Goal: Download file/media

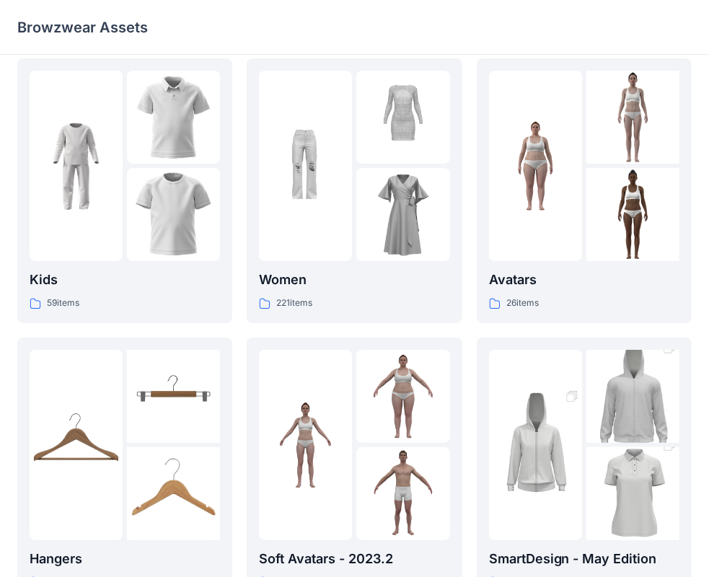
scroll to position [12, 0]
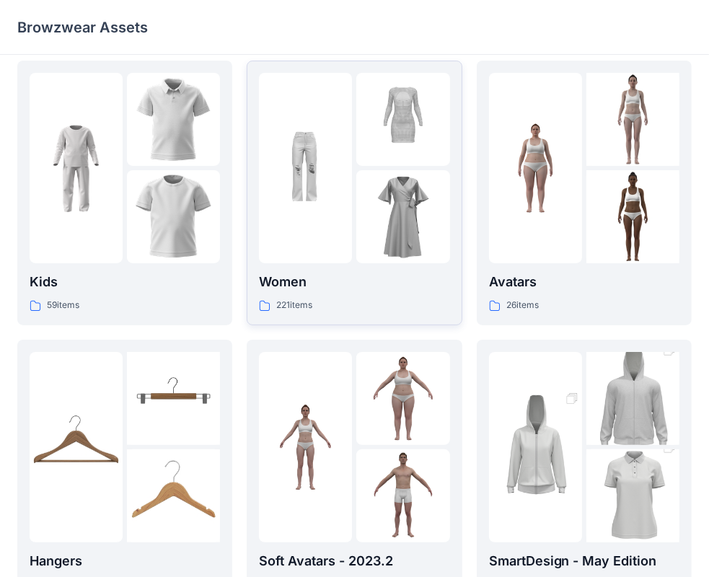
click at [334, 208] on img at bounding box center [305, 168] width 93 height 93
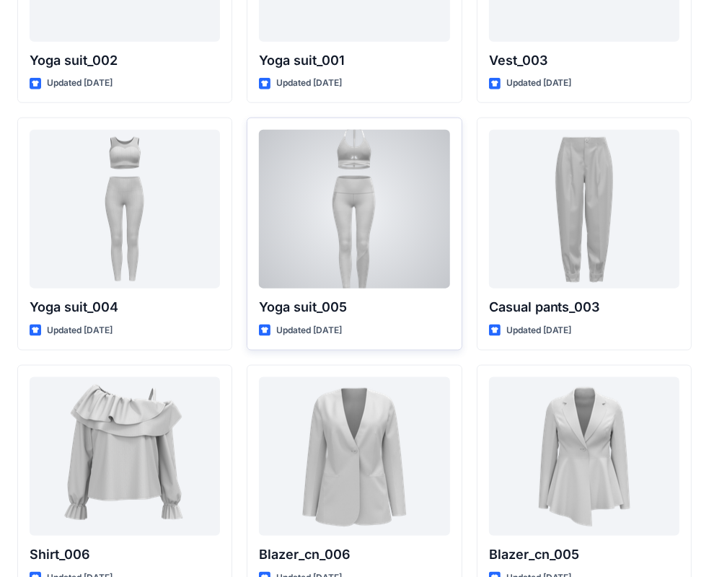
scroll to position [8097, 0]
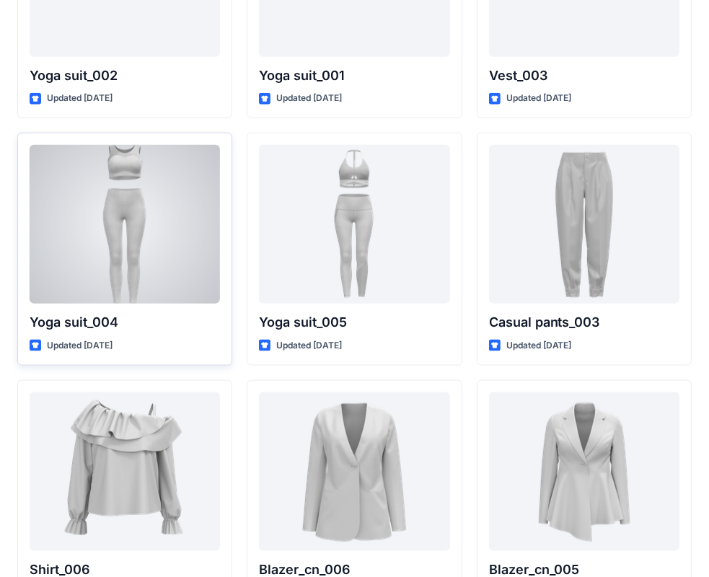
click at [164, 235] on div at bounding box center [125, 224] width 191 height 159
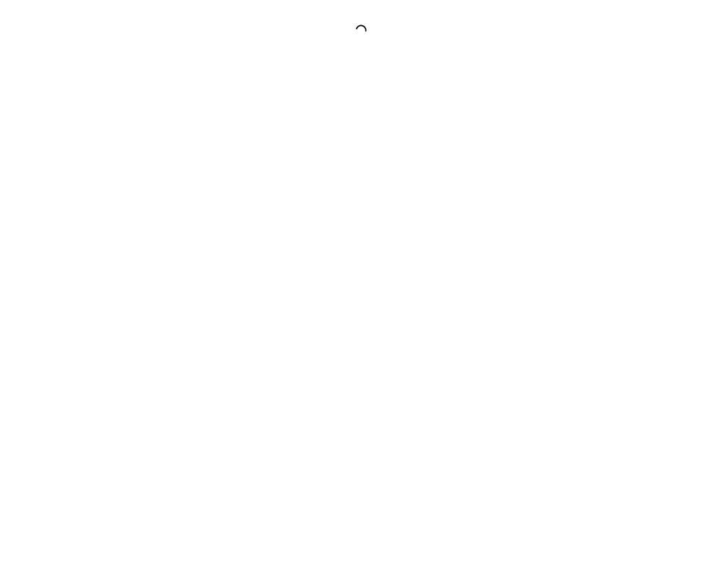
click at [164, 235] on div at bounding box center [361, 288] width 722 height 577
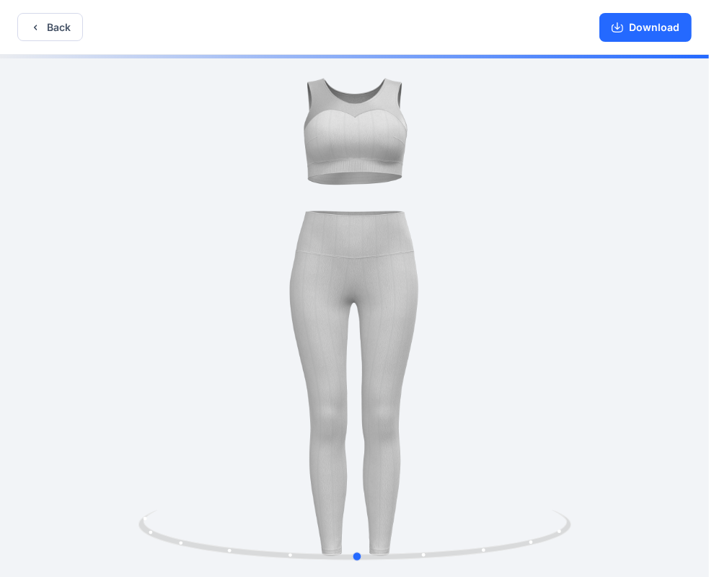
drag, startPoint x: 516, startPoint y: 288, endPoint x: 517, endPoint y: 232, distance: 56.3
click at [517, 232] on div at bounding box center [354, 317] width 709 height 525
click at [632, 22] on button "Download" at bounding box center [646, 27] width 92 height 29
